Goal: Go to known website: Access a specific website the user already knows

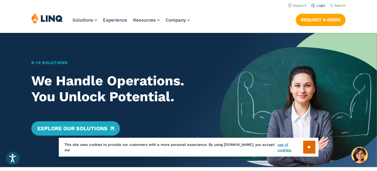
click at [318, 5] on link "Login" at bounding box center [318, 6] width 14 height 4
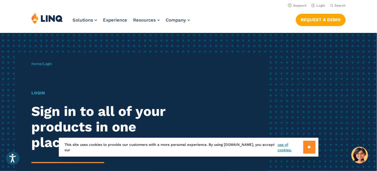
click at [311, 147] on input "**" at bounding box center [309, 146] width 12 height 13
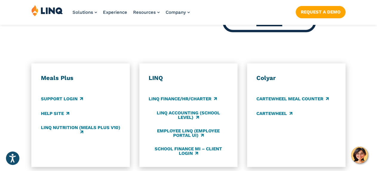
scroll to position [313, 0]
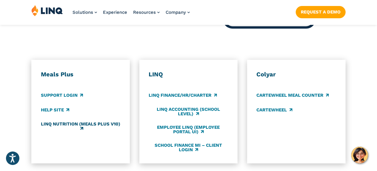
click at [60, 121] on link "LINQ Nutrition (Meals Plus v10)" at bounding box center [80, 126] width 79 height 10
